Goal: Information Seeking & Learning: Learn about a topic

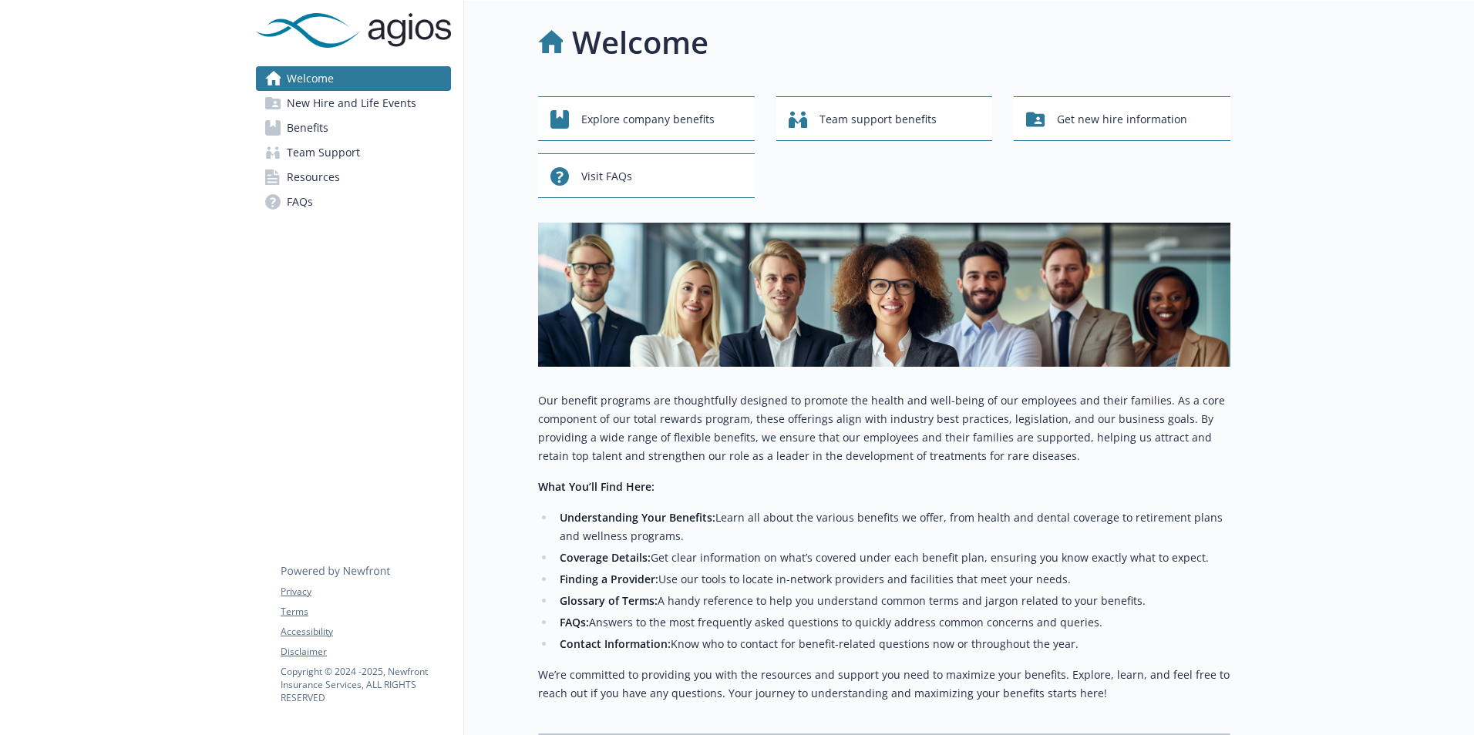
click at [359, 97] on span "New Hire and Life Events" at bounding box center [352, 103] width 130 height 25
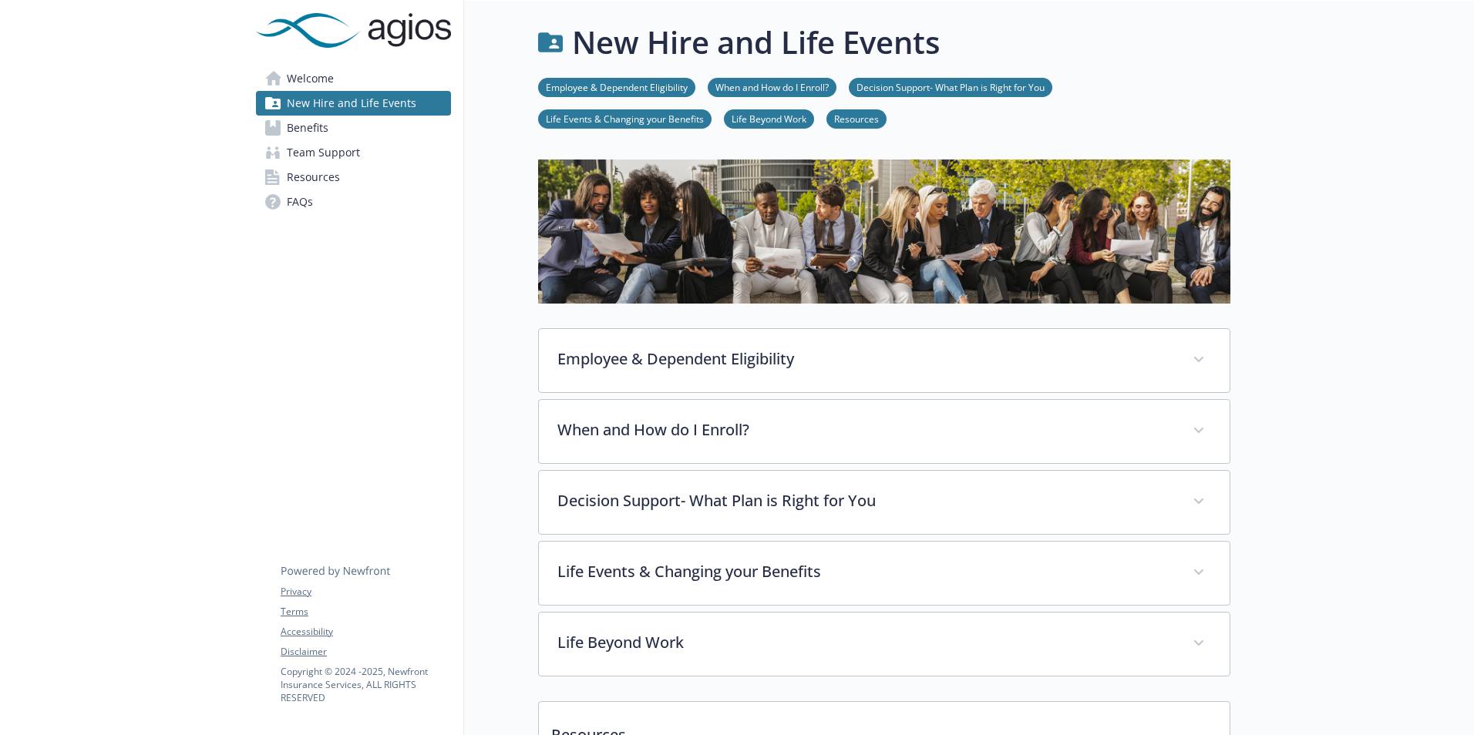
click at [321, 116] on span "Benefits" at bounding box center [308, 128] width 42 height 25
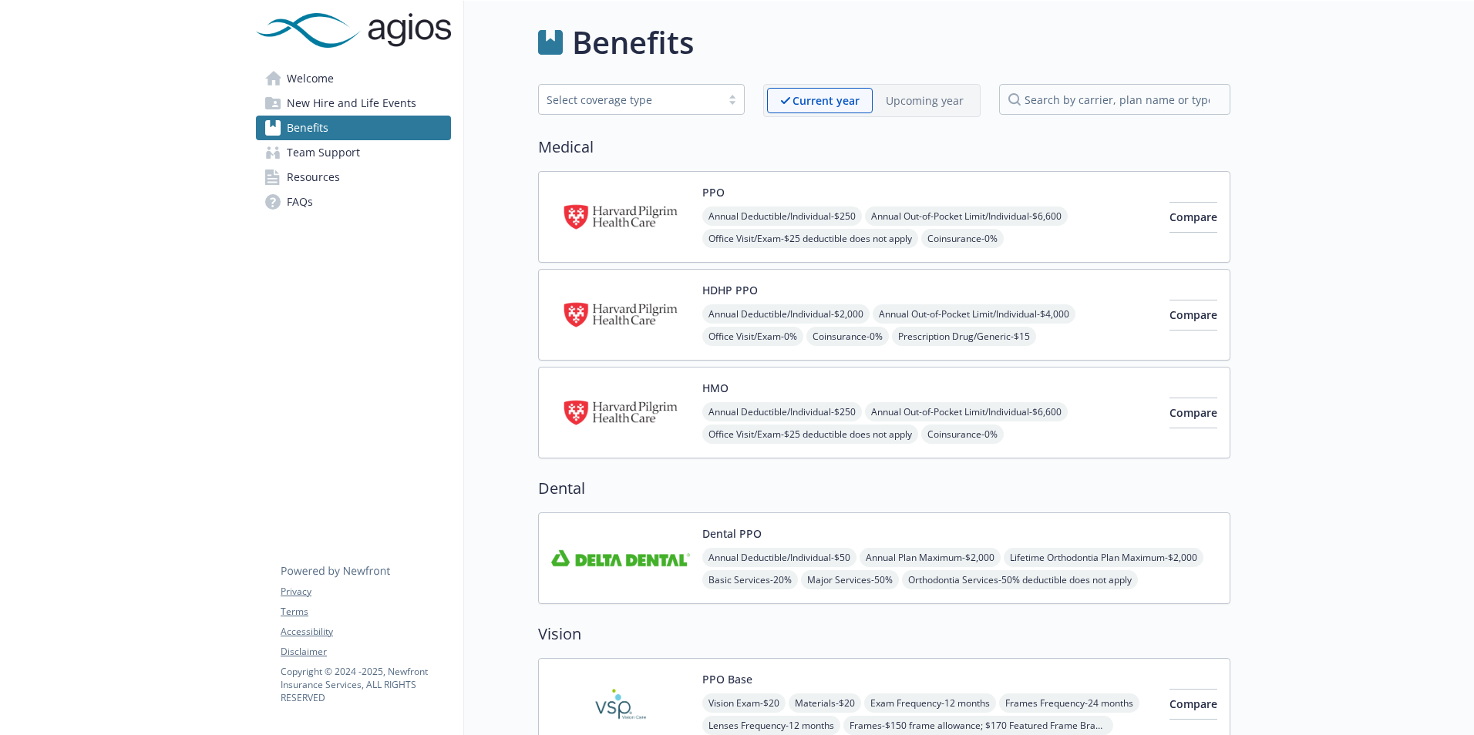
click at [317, 163] on span "Team Support" at bounding box center [323, 152] width 73 height 25
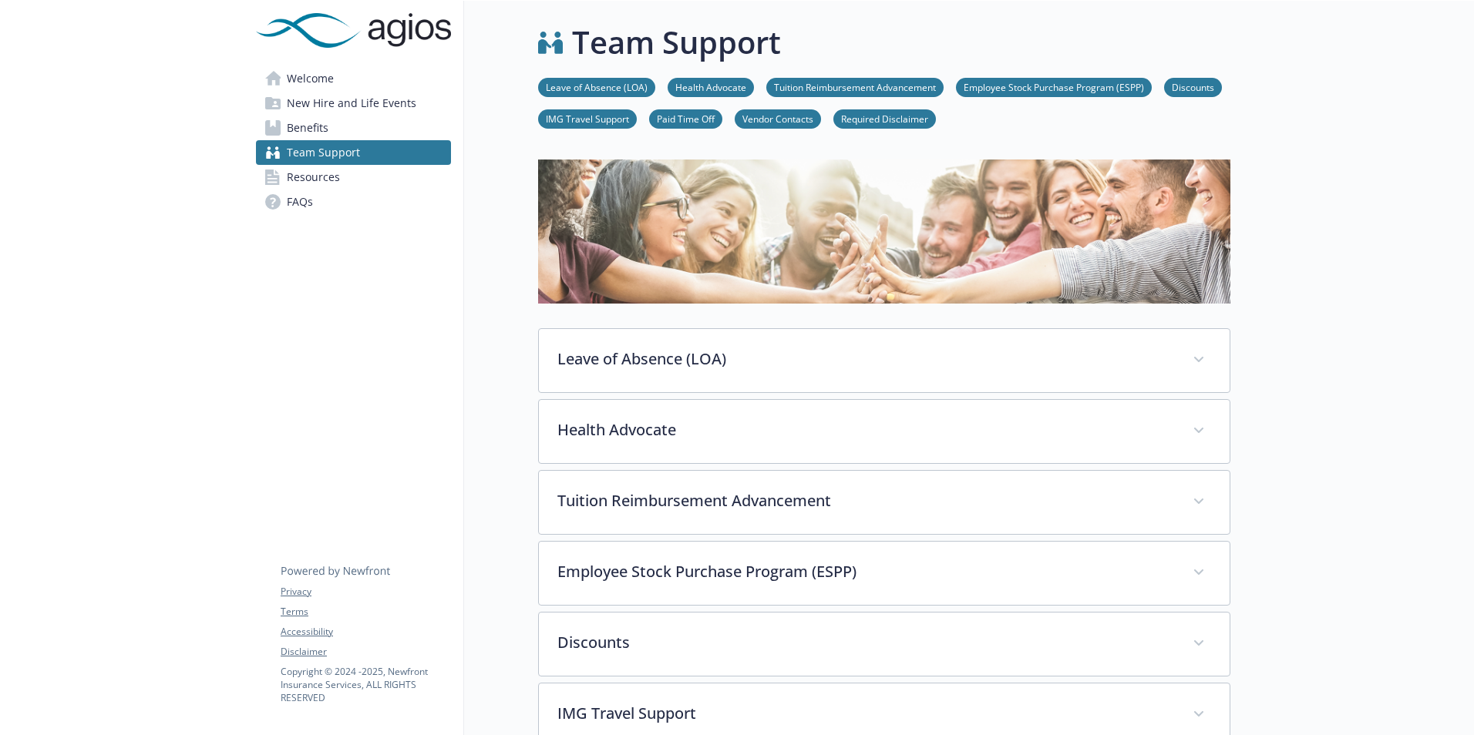
click at [311, 183] on span "Resources" at bounding box center [313, 177] width 53 height 25
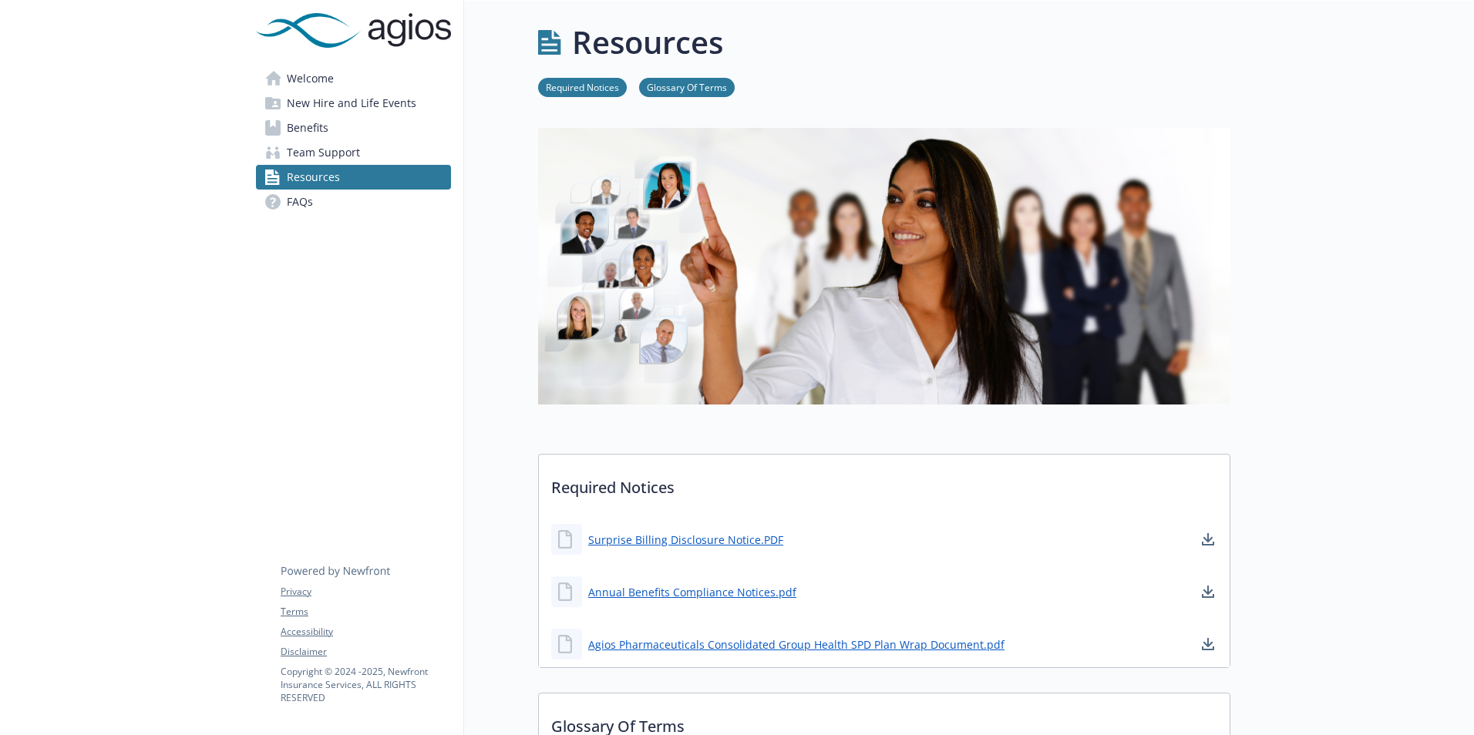
click at [305, 153] on span "Team Support" at bounding box center [323, 152] width 73 height 25
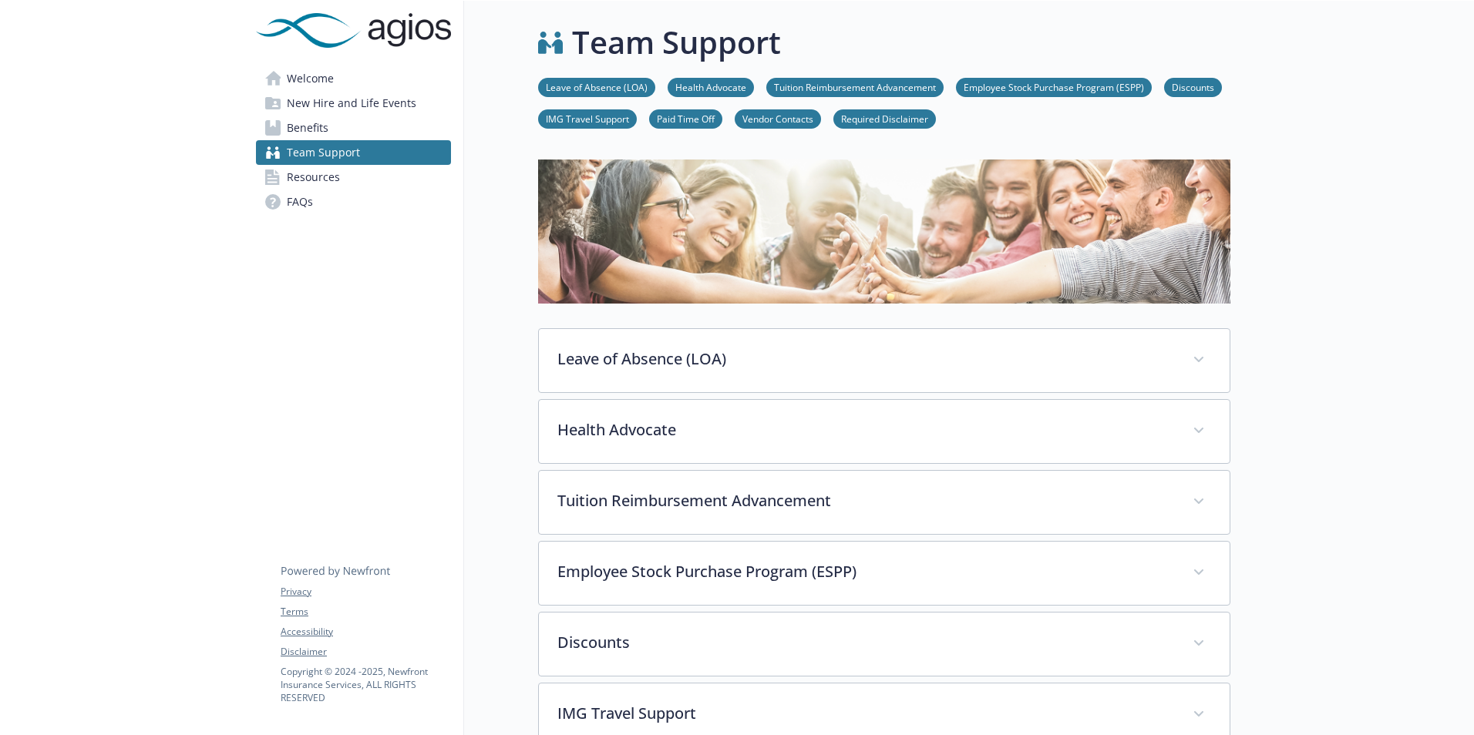
click at [316, 174] on span "Resources" at bounding box center [313, 177] width 53 height 25
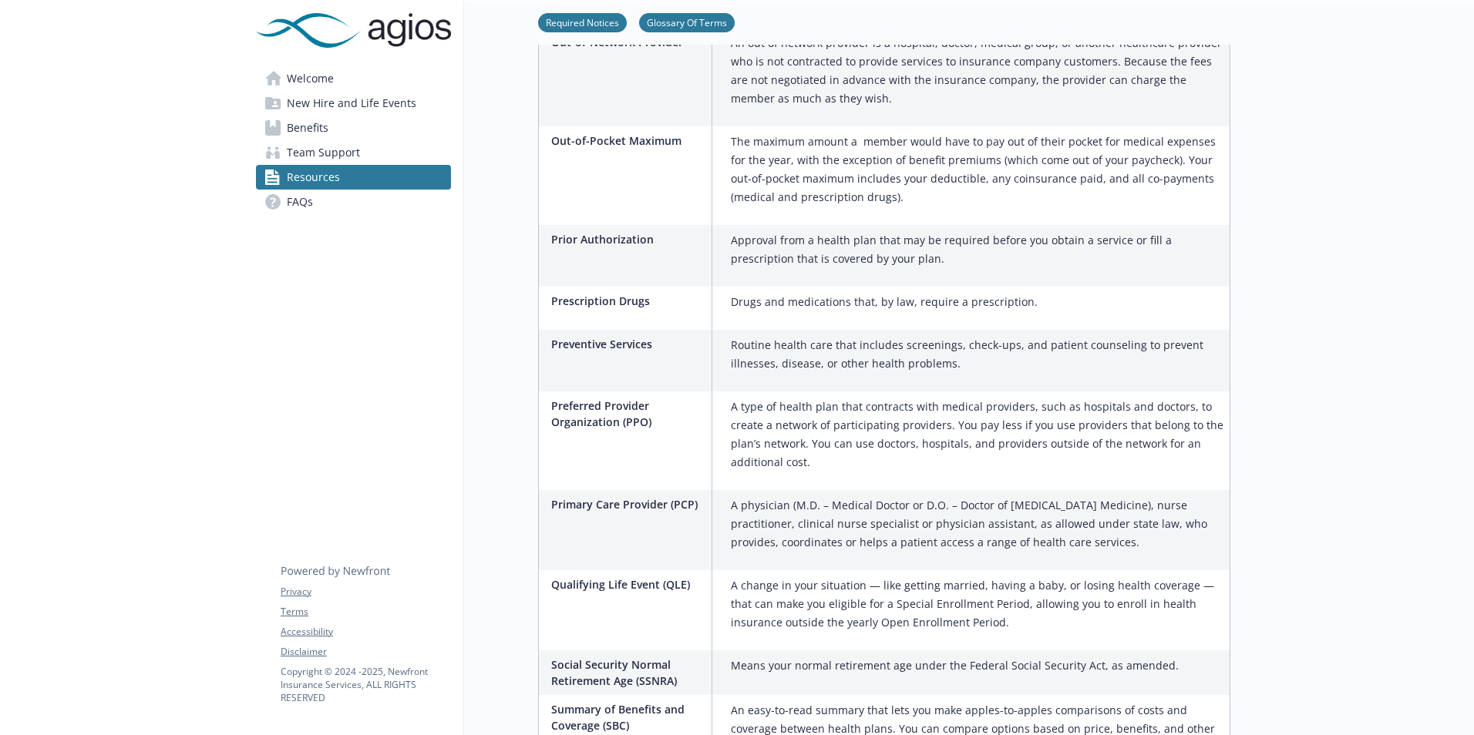
scroll to position [1956, 0]
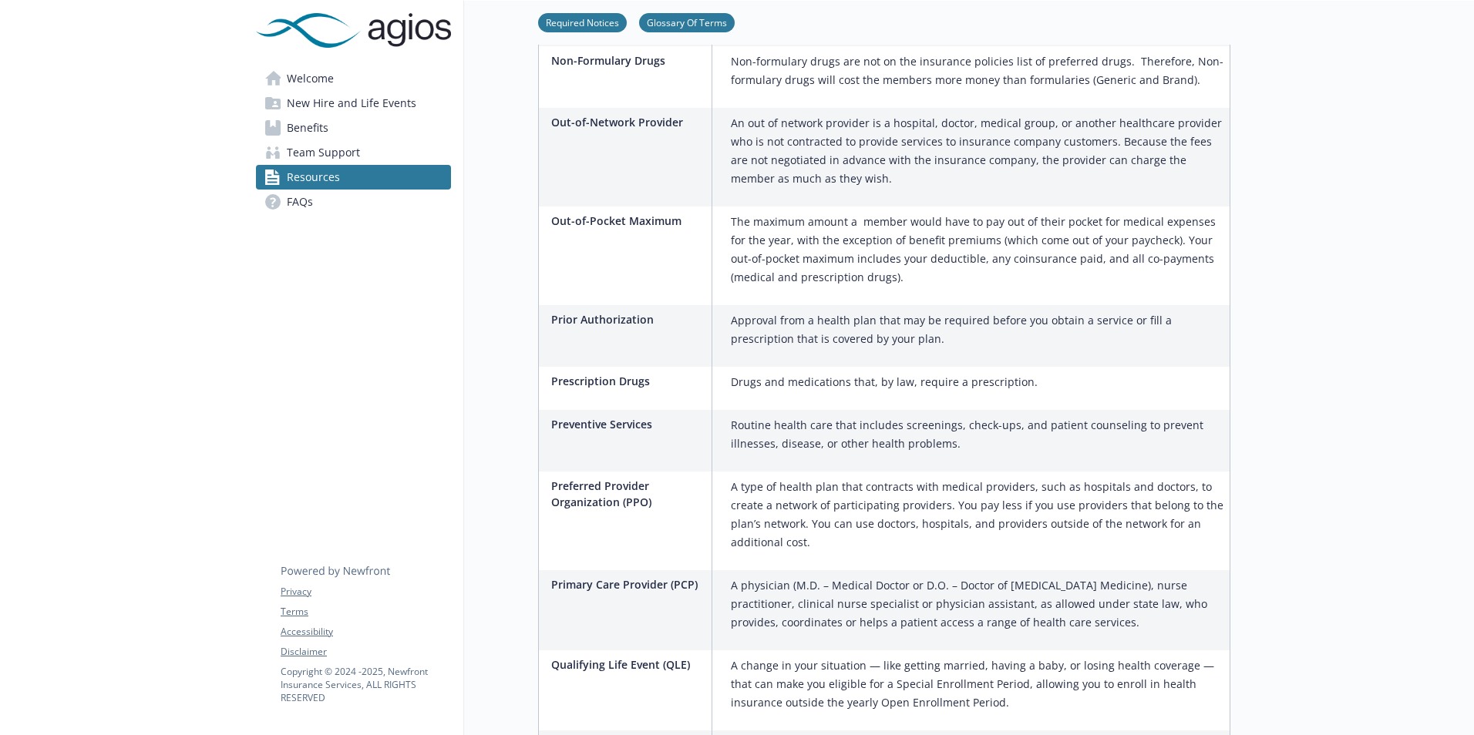
click at [288, 197] on span "FAQs" at bounding box center [300, 202] width 26 height 25
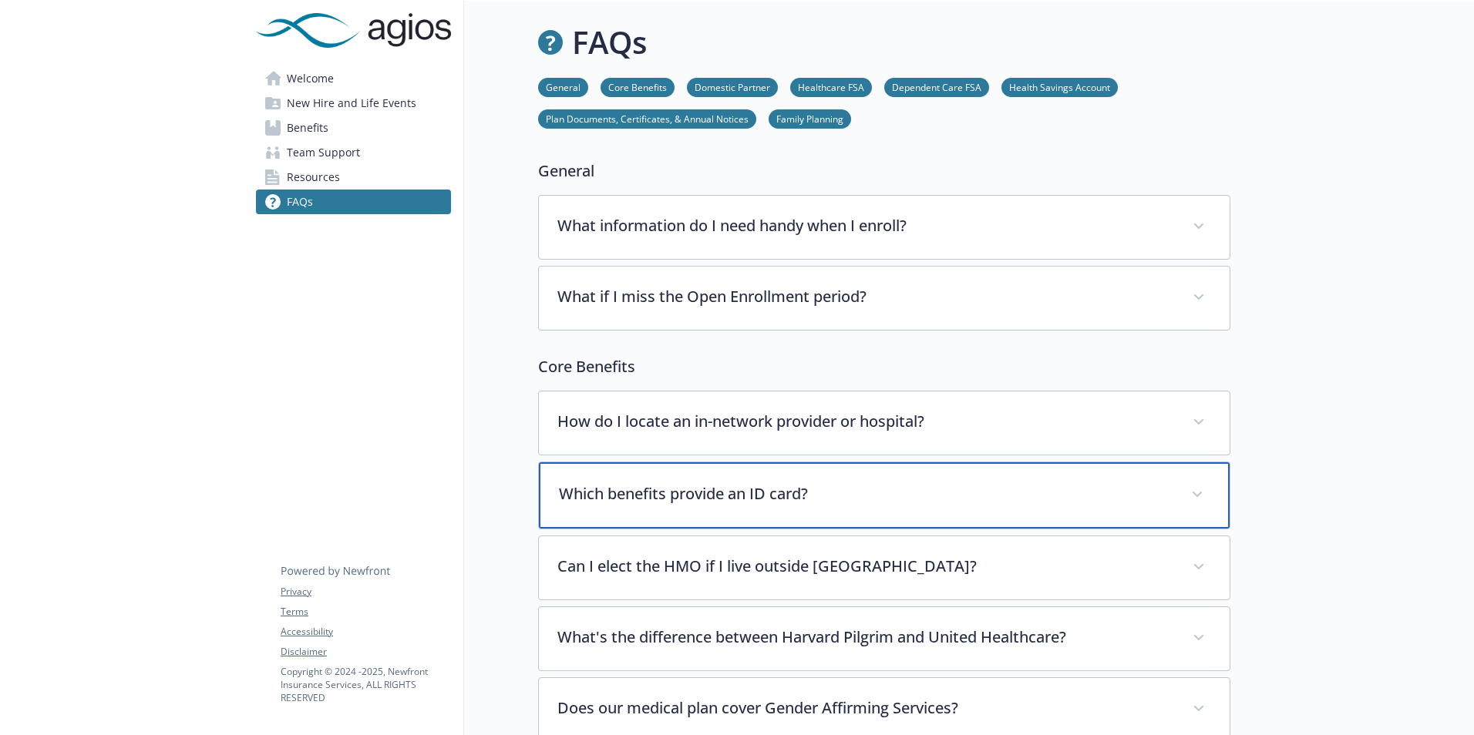
click at [783, 505] on div "Which benefits provide an ID card?" at bounding box center [884, 496] width 691 height 66
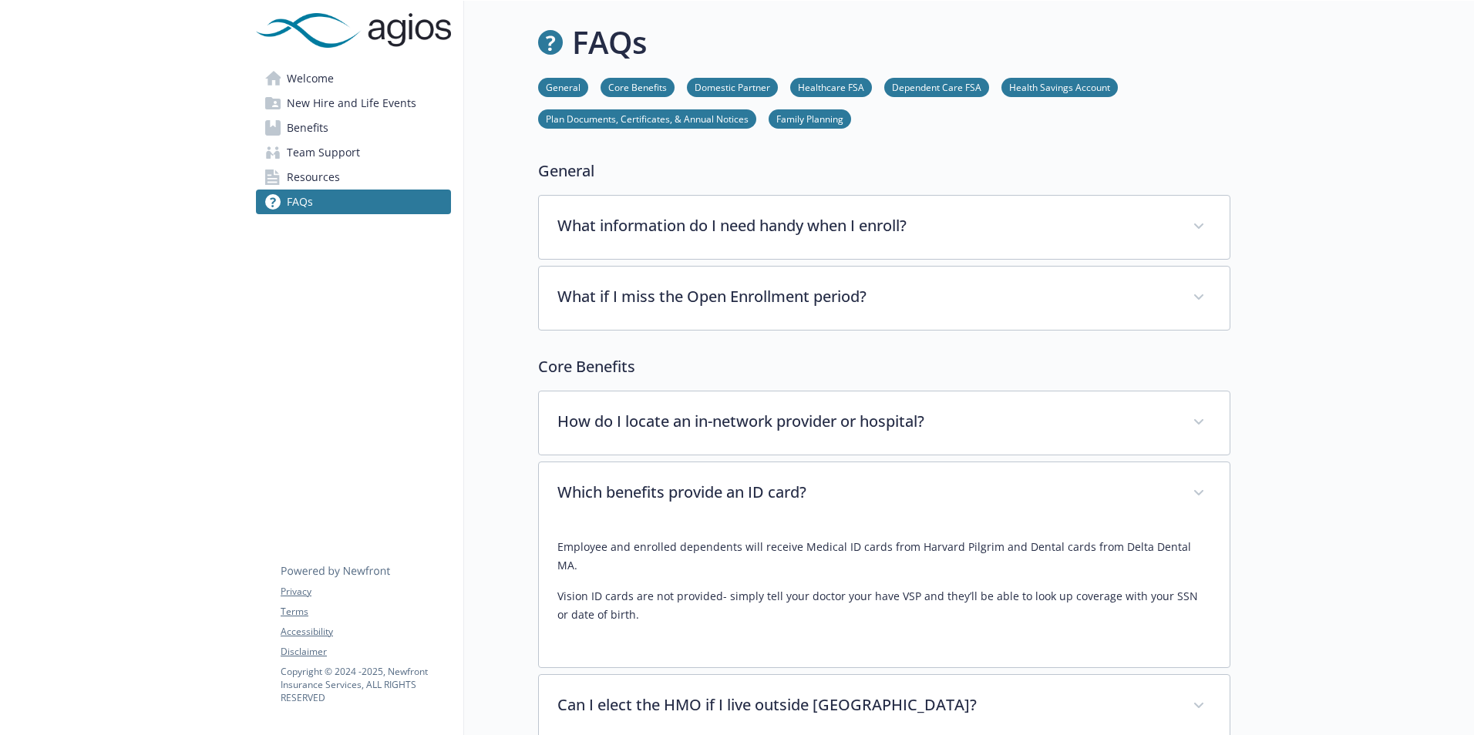
click at [305, 82] on span "Welcome" at bounding box center [310, 78] width 47 height 25
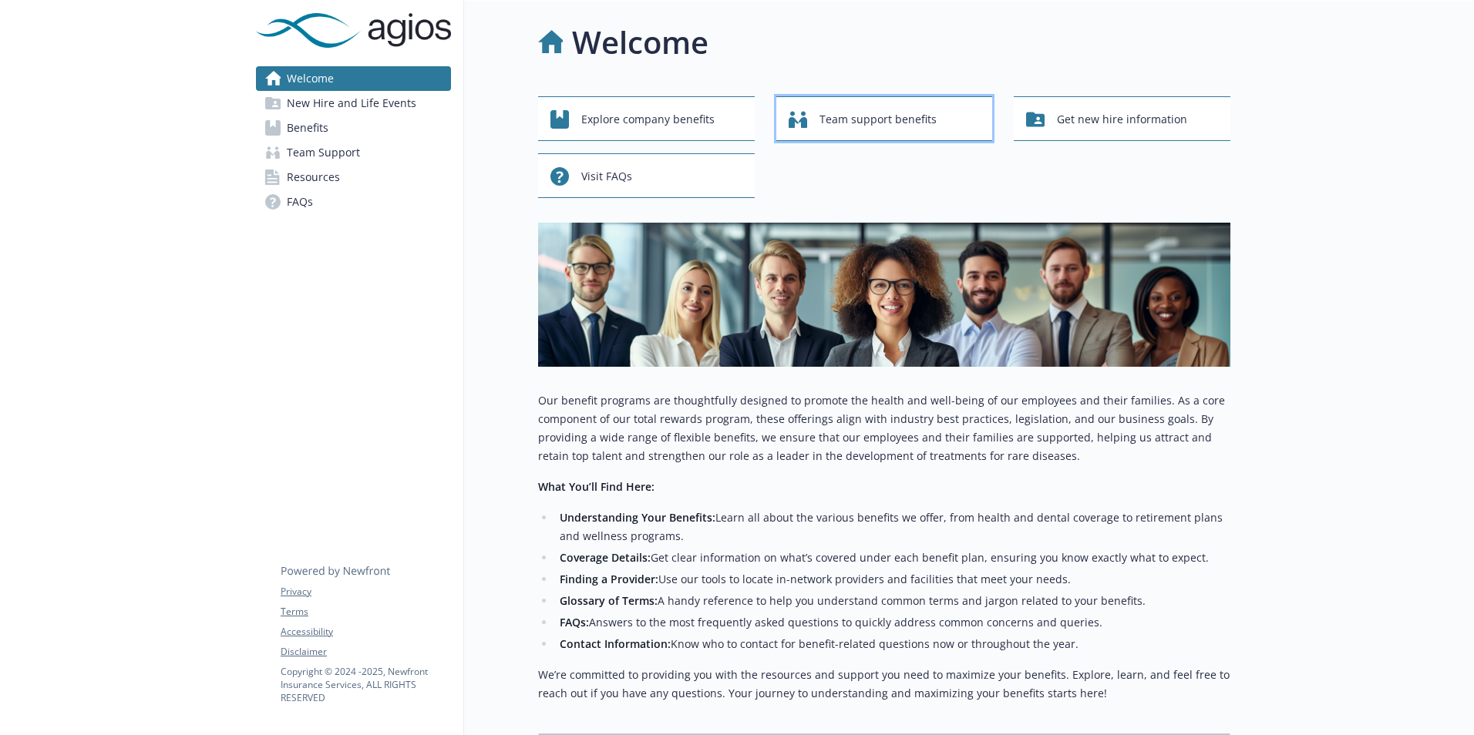
click at [859, 124] on span "Team support benefits" at bounding box center [877, 119] width 117 height 29
